Goal: Task Accomplishment & Management: Manage account settings

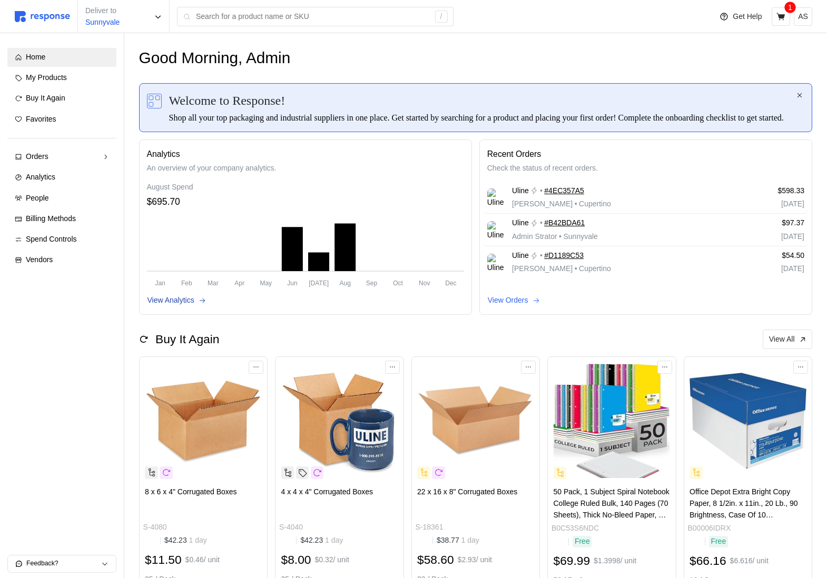
click at [186, 306] on p "View Analytics" at bounding box center [170, 301] width 47 height 12
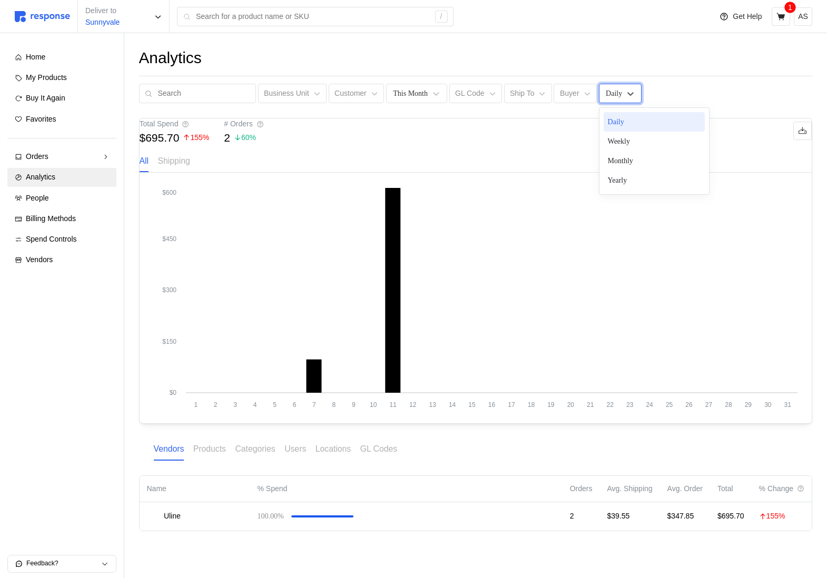
click at [623, 101] on div "Daily" at bounding box center [620, 93] width 43 height 19
click at [616, 135] on div "Weekly" at bounding box center [653, 141] width 101 height 19
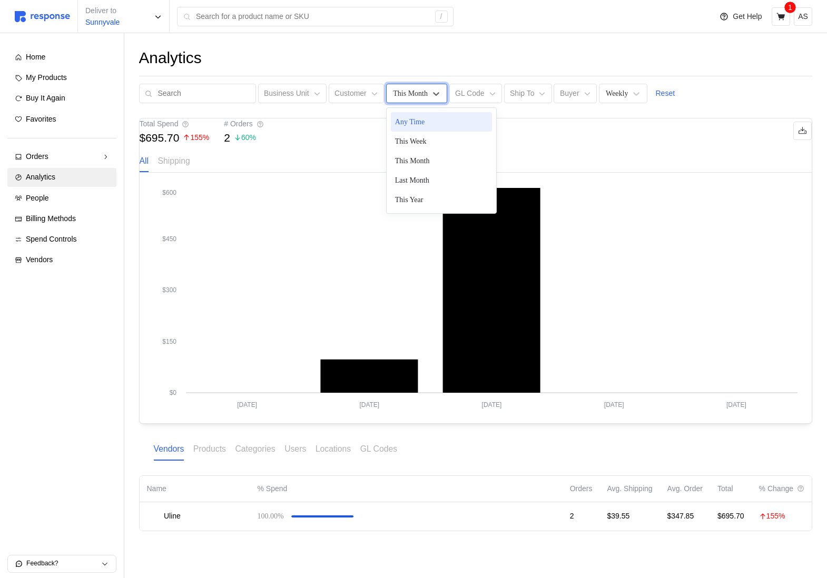
click at [421, 88] on div "This Month" at bounding box center [410, 93] width 37 height 11
click at [614, 90] on div "Weekly" at bounding box center [616, 93] width 22 height 11
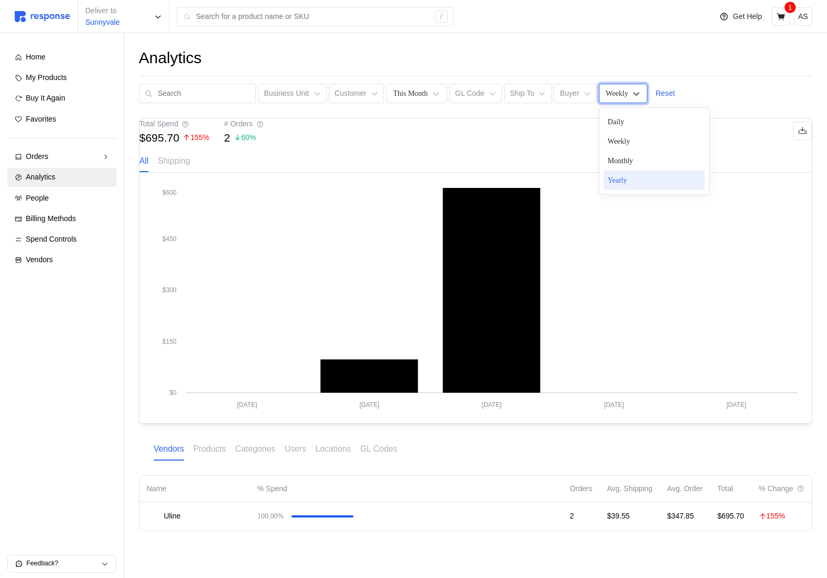
click at [620, 175] on div "Yearly" at bounding box center [653, 180] width 101 height 19
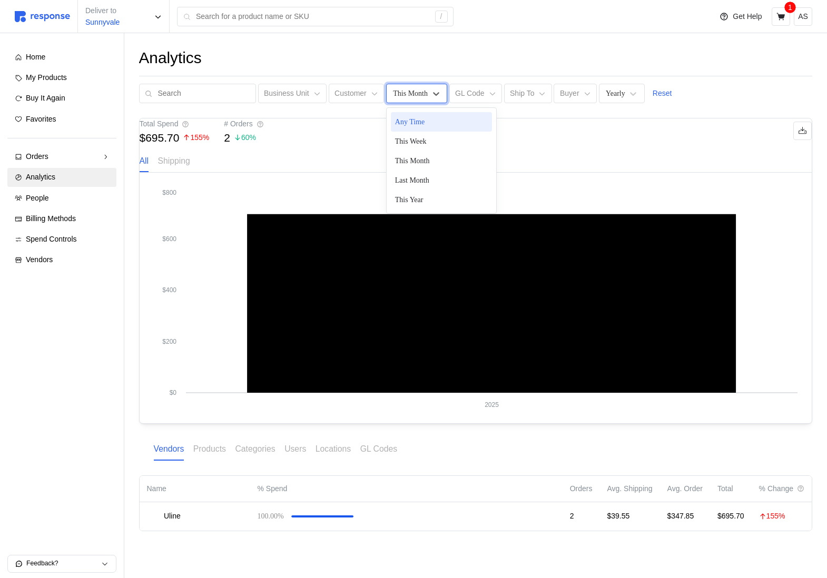
click at [411, 94] on div "This Month" at bounding box center [410, 93] width 35 height 11
click at [418, 202] on div "This Year" at bounding box center [441, 199] width 101 height 19
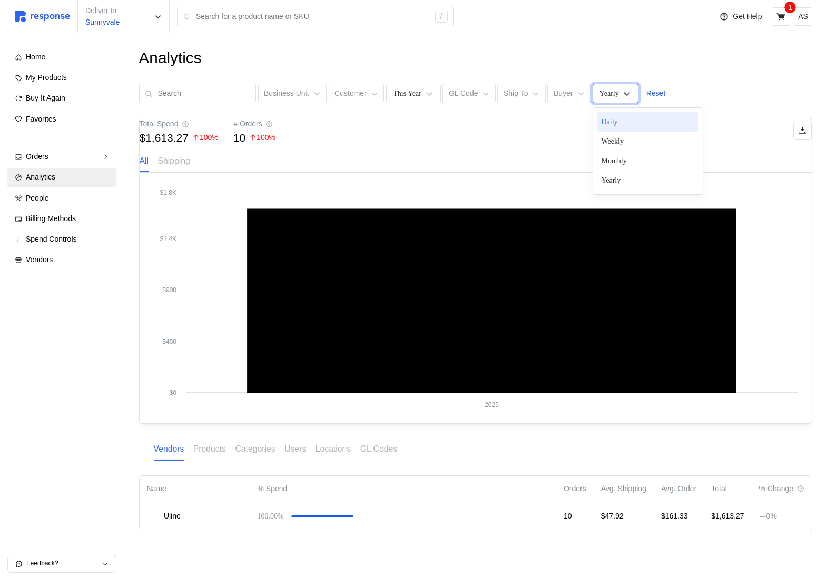
click at [612, 91] on div "Yearly" at bounding box center [608, 93] width 19 height 11
click at [613, 116] on div "Daily" at bounding box center [647, 121] width 101 height 19
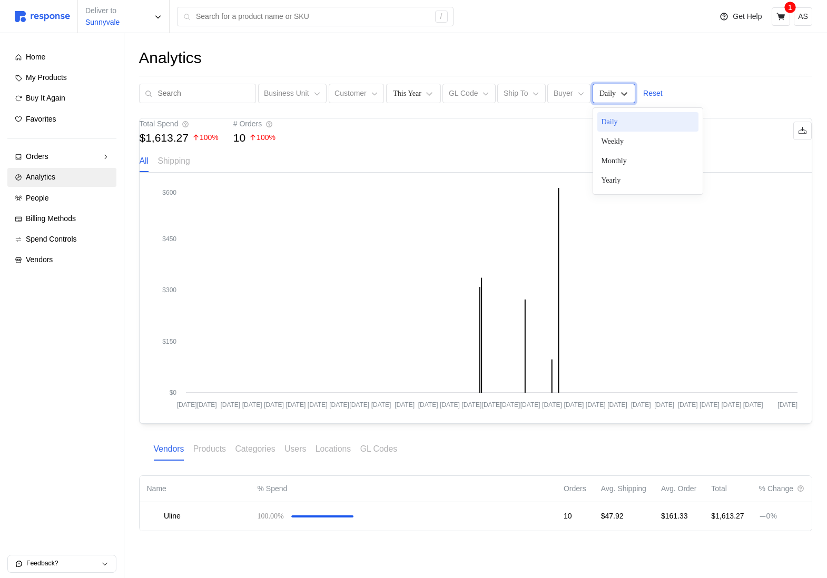
click at [600, 92] on div "Daily" at bounding box center [607, 93] width 16 height 11
click at [607, 142] on div "Weekly" at bounding box center [647, 141] width 101 height 19
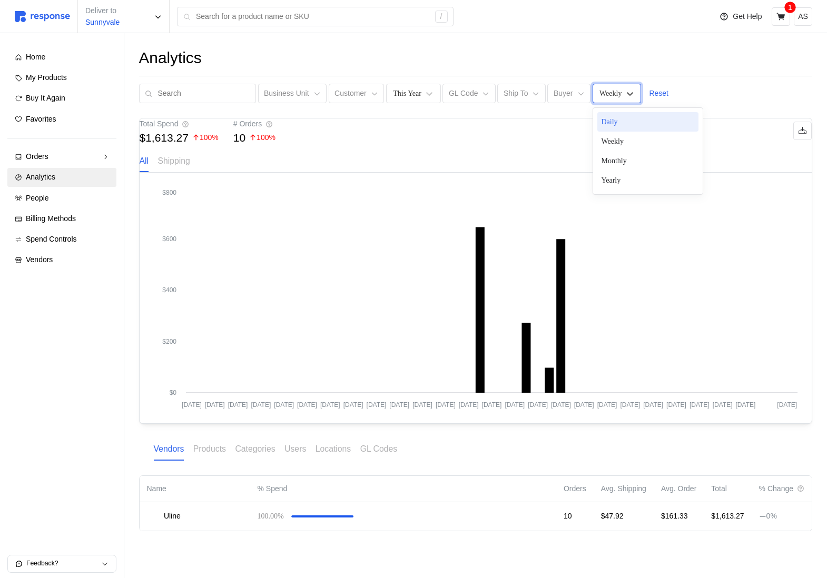
click at [616, 101] on div "Weekly" at bounding box center [616, 93] width 49 height 19
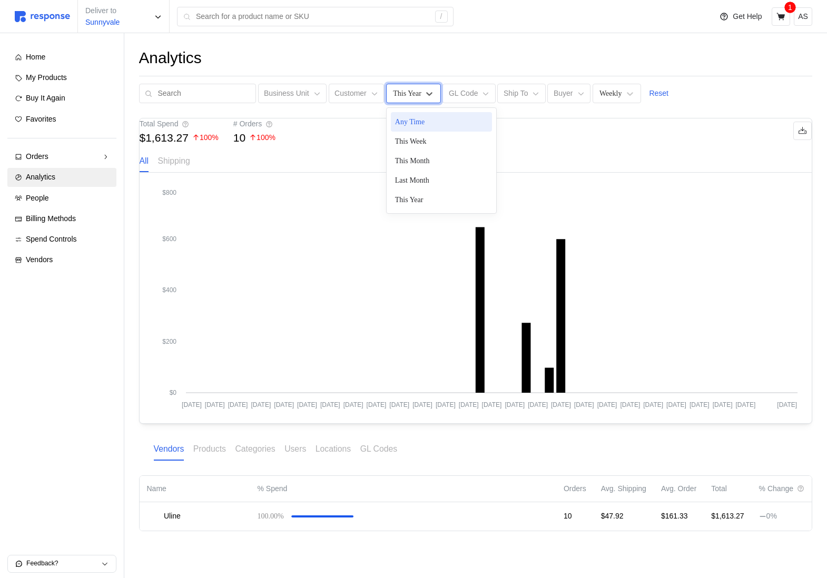
click at [398, 102] on div "This Year" at bounding box center [413, 93] width 55 height 19
click at [576, 66] on div "Analytics" at bounding box center [475, 58] width 673 height 21
click at [654, 92] on p "Reset" at bounding box center [658, 94] width 19 height 12
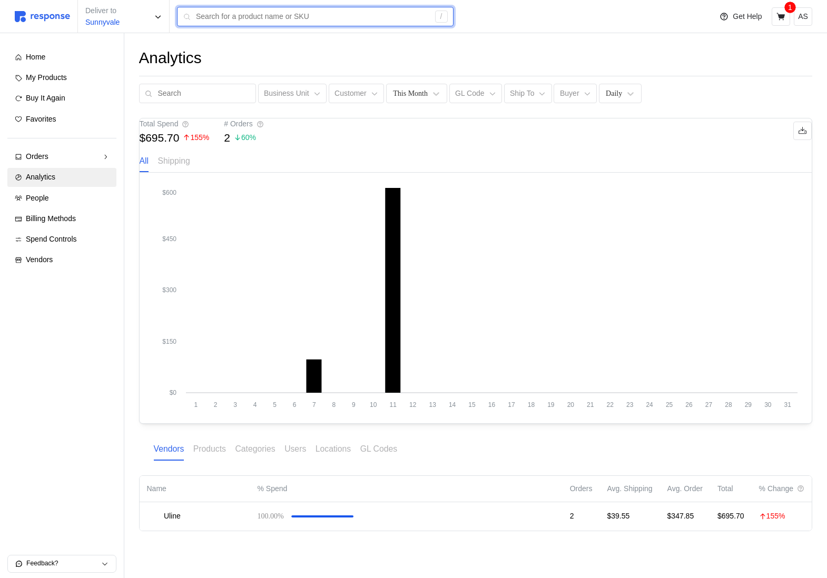
click at [251, 19] on input "text" at bounding box center [312, 16] width 233 height 19
type input "sdfggdfsgdf"
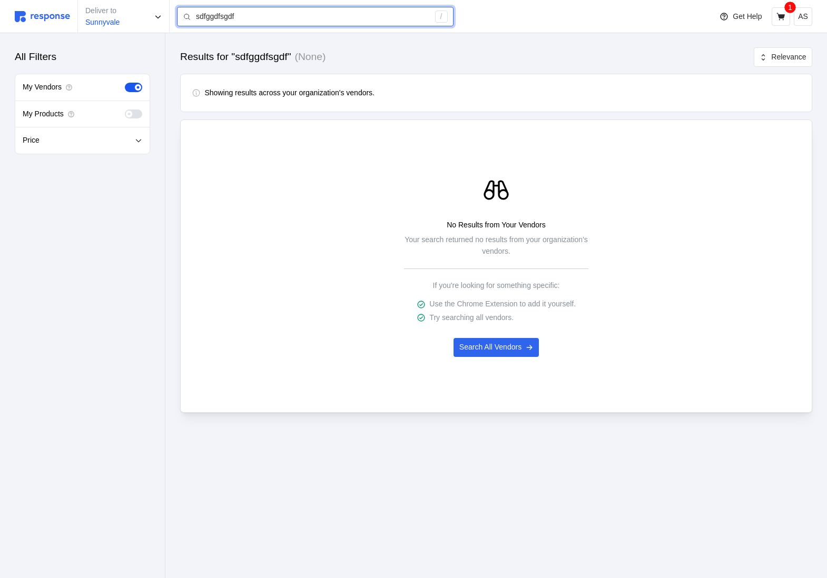
click at [222, 14] on input "sdfggdfsgdf" at bounding box center [312, 16] width 233 height 19
click at [221, 14] on input "sdfggdfsgdf" at bounding box center [312, 16] width 233 height 19
click at [800, 15] on p "AS" at bounding box center [803, 17] width 10 height 12
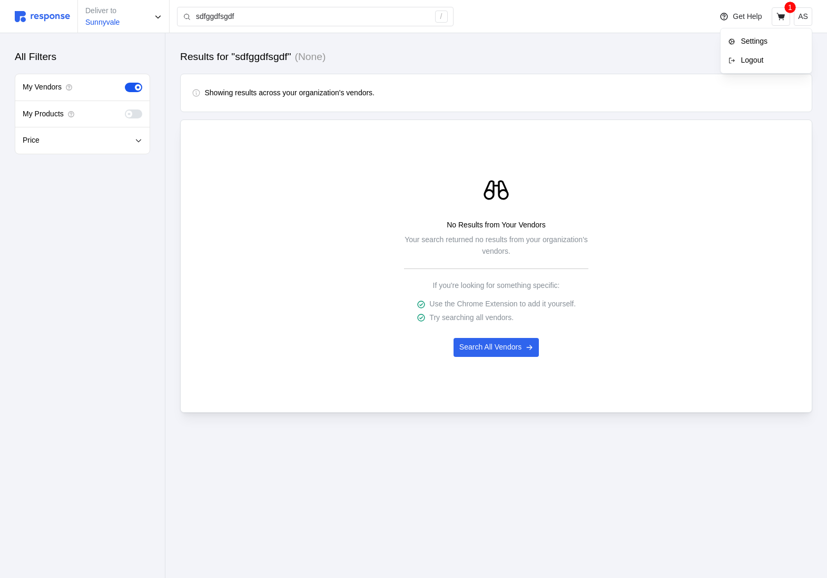
click at [760, 63] on p "Logout" at bounding box center [770, 61] width 67 height 12
click at [810, 21] on button "AS" at bounding box center [802, 16] width 18 height 18
click at [764, 59] on p "Logout" at bounding box center [770, 61] width 67 height 12
click at [132, 87] on span at bounding box center [130, 87] width 11 height 9
click at [125, 83] on input "checkbox" at bounding box center [125, 83] width 0 height 0
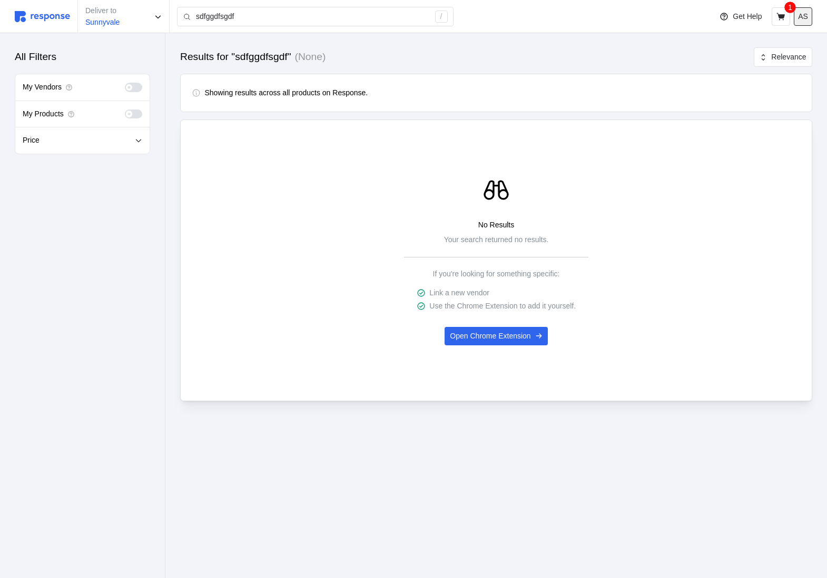
click at [806, 21] on p "AS" at bounding box center [803, 17] width 10 height 12
click at [779, 61] on p "Logout" at bounding box center [770, 61] width 67 height 12
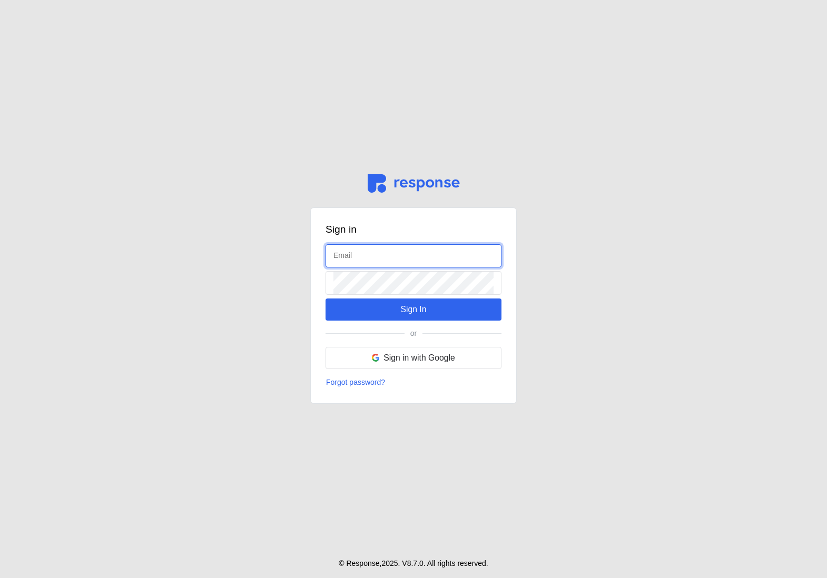
click at [367, 257] on input "text" at bounding box center [413, 256] width 160 height 23
type input "buyer@tryresponse.com"
